Goal: Information Seeking & Learning: Learn about a topic

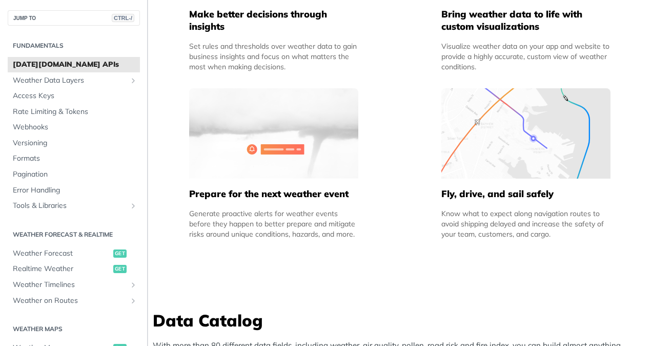
scroll to position [715, 0]
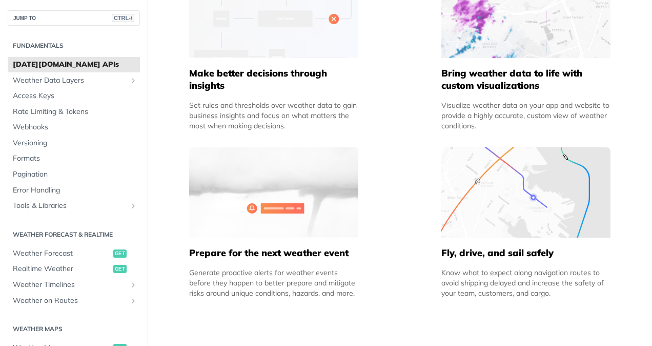
click at [83, 68] on span "[DATE][DOMAIN_NAME] APIs" at bounding box center [75, 64] width 125 height 10
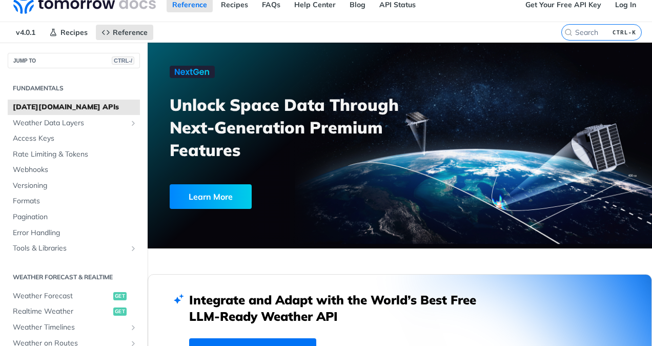
scroll to position [0, 0]
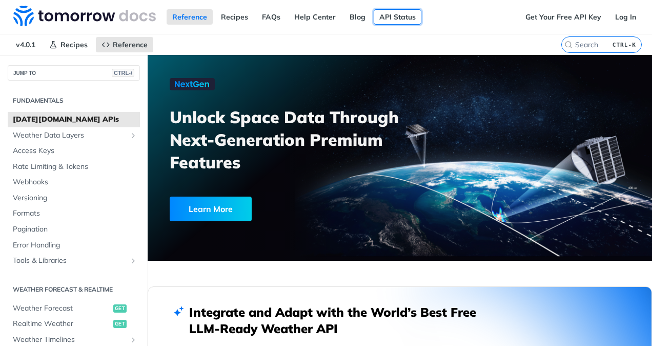
click at [322, 12] on link "API Status" at bounding box center [398, 16] width 48 height 15
click at [322, 14] on link "Get Your Free API Key" at bounding box center [563, 16] width 87 height 15
